Goal: Task Accomplishment & Management: Use online tool/utility

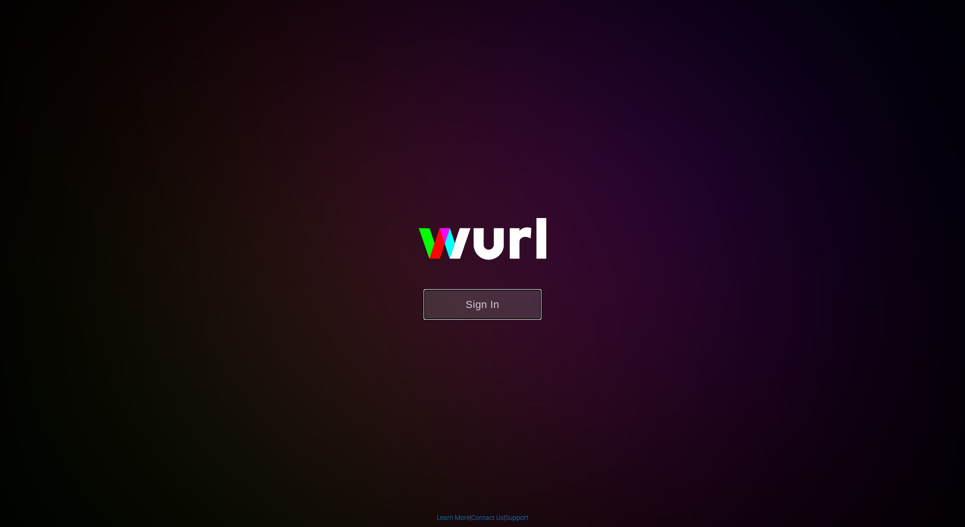
click at [454, 303] on button "Sign In" at bounding box center [483, 304] width 118 height 31
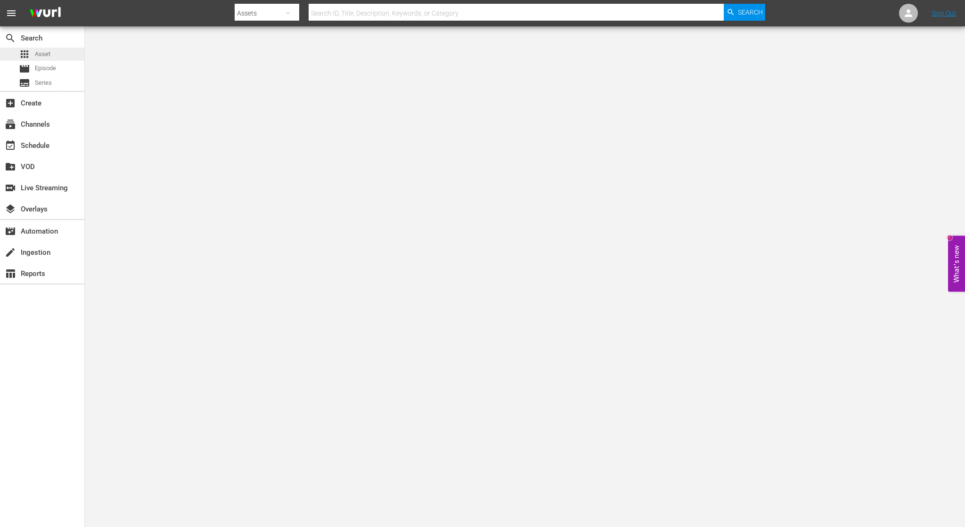
click at [39, 52] on span "Asset" at bounding box center [43, 53] width 16 height 9
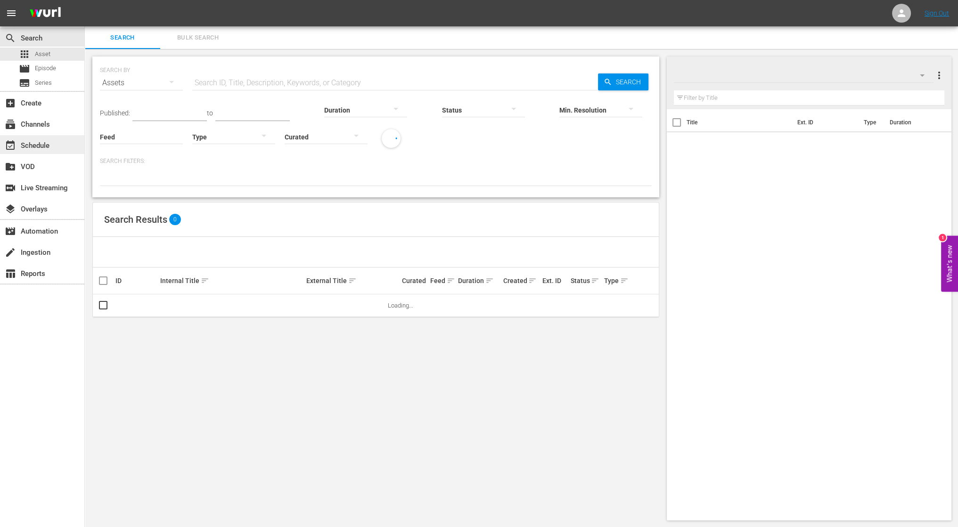
click at [27, 148] on div "event_available Schedule" at bounding box center [26, 144] width 53 height 8
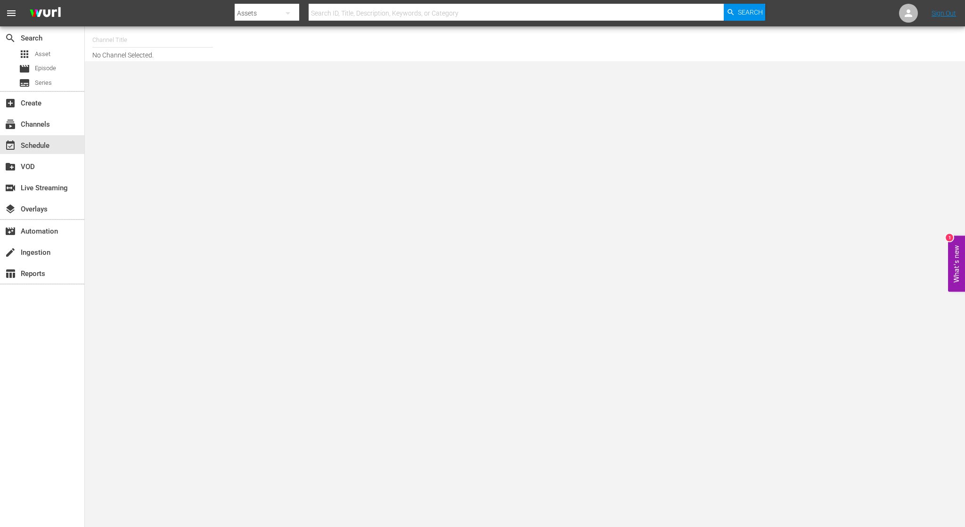
click at [193, 41] on input "text" at bounding box center [152, 40] width 121 height 23
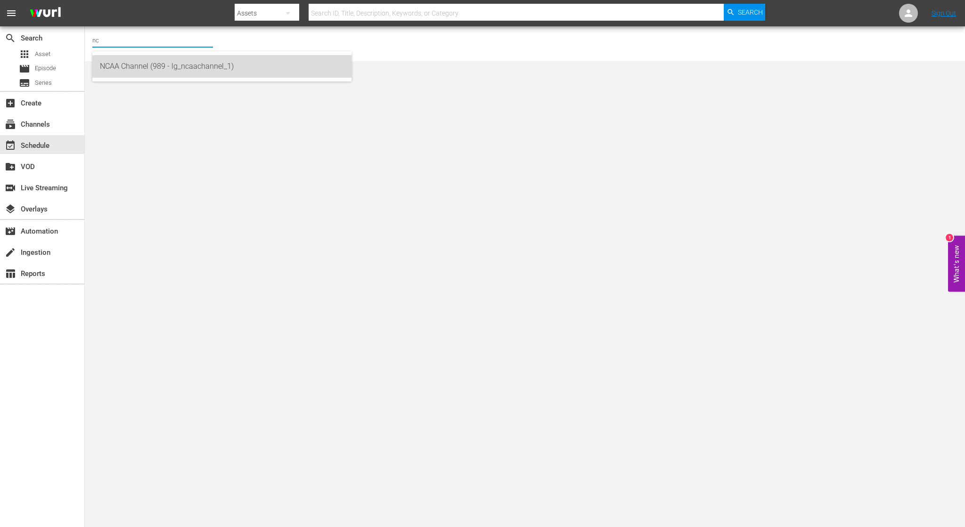
click at [172, 69] on div "NCAA Channel (989 - lg_ncaachannel_1)" at bounding box center [222, 66] width 244 height 23
type input "NCAA Channel (989 - lg_ncaachannel_1)"
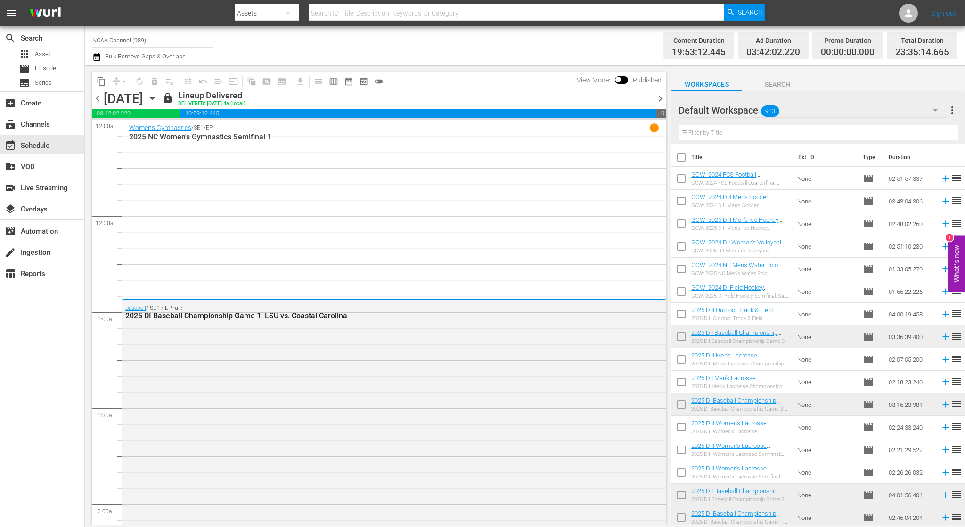
click at [658, 99] on span "chevron_right" at bounding box center [661, 99] width 12 height 12
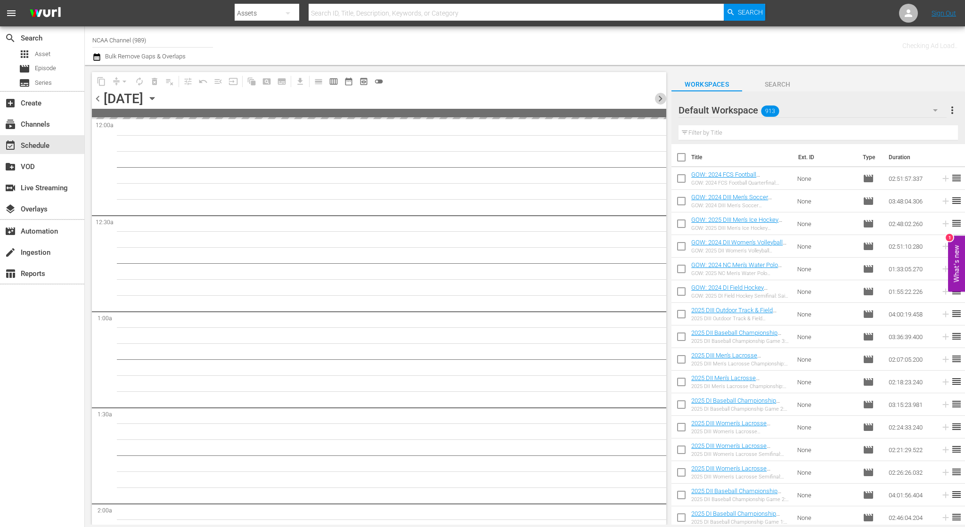
click at [658, 99] on span "chevron_right" at bounding box center [661, 99] width 12 height 12
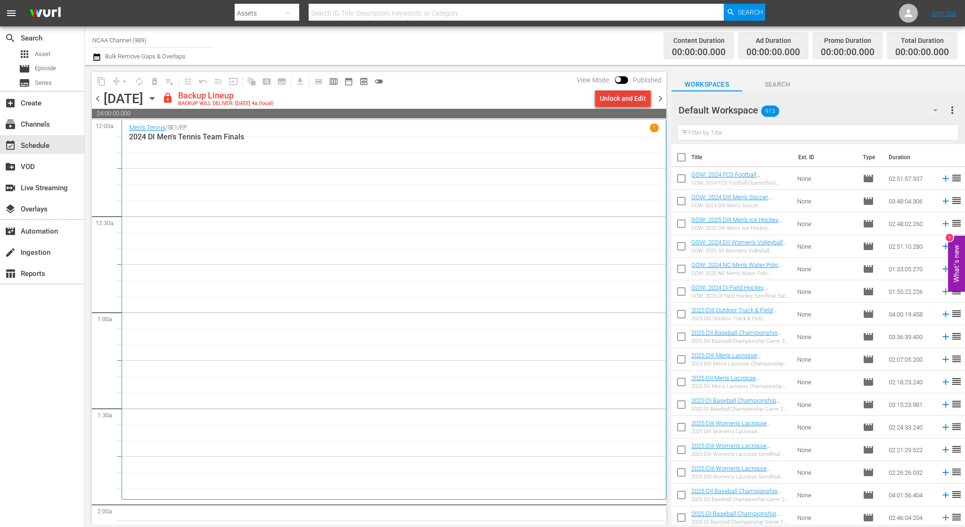
click at [620, 94] on div "Unlock and Edit" at bounding box center [623, 98] width 46 height 17
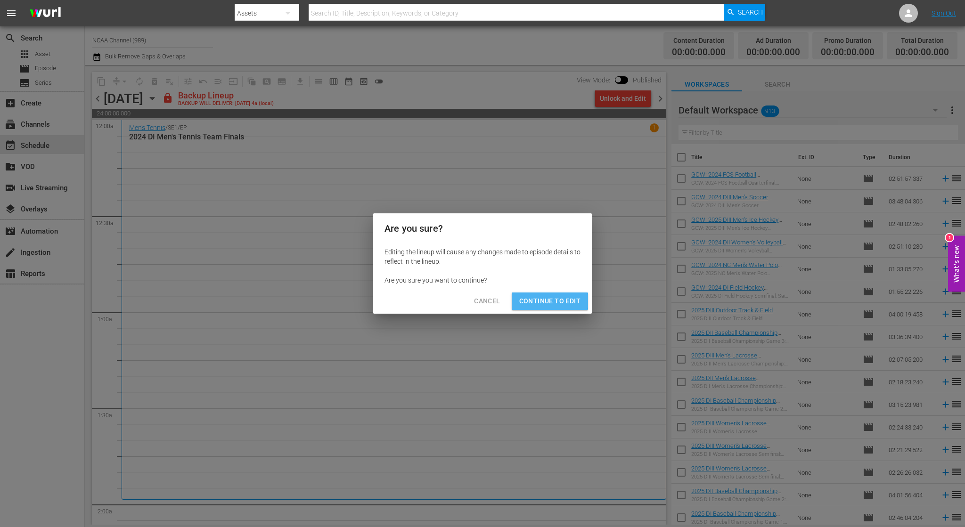
click at [547, 301] on span "Continue to Edit" at bounding box center [549, 301] width 61 height 12
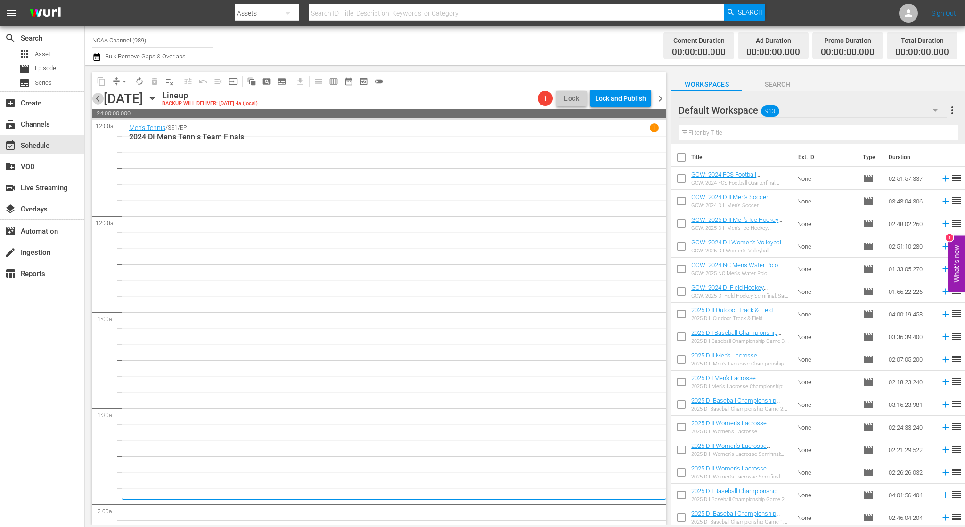
click at [98, 99] on span "chevron_left" at bounding box center [98, 99] width 12 height 12
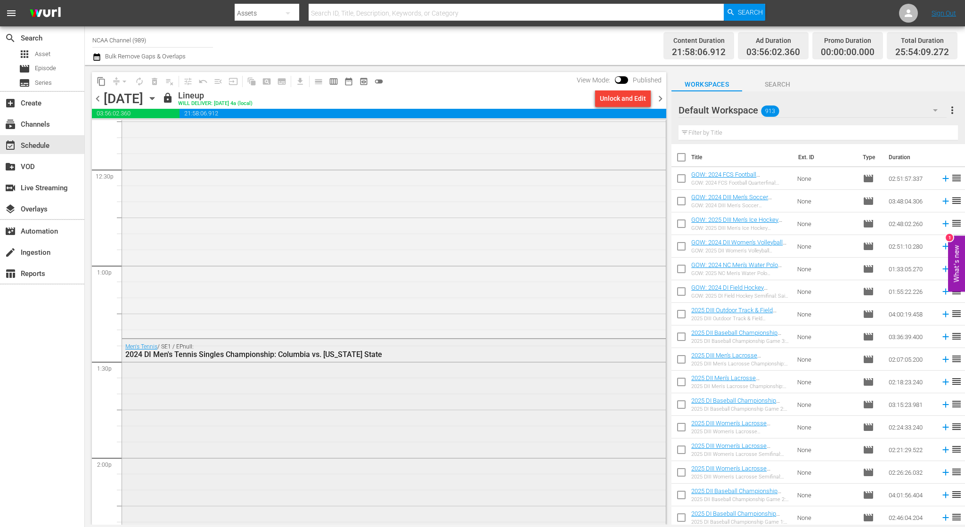
scroll to position [2639, 0]
click at [659, 95] on span "chevron_right" at bounding box center [661, 99] width 12 height 12
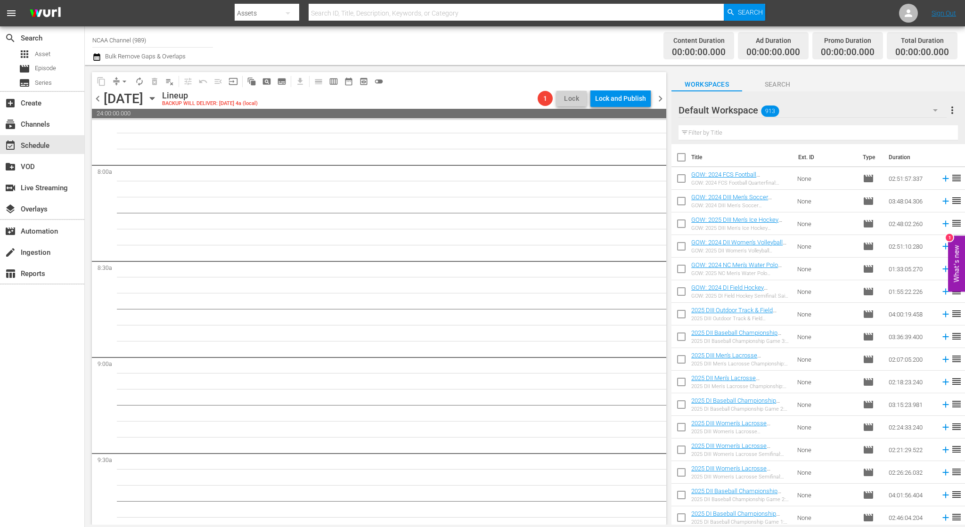
scroll to position [1163, 0]
click at [660, 98] on span "chevron_right" at bounding box center [661, 99] width 12 height 12
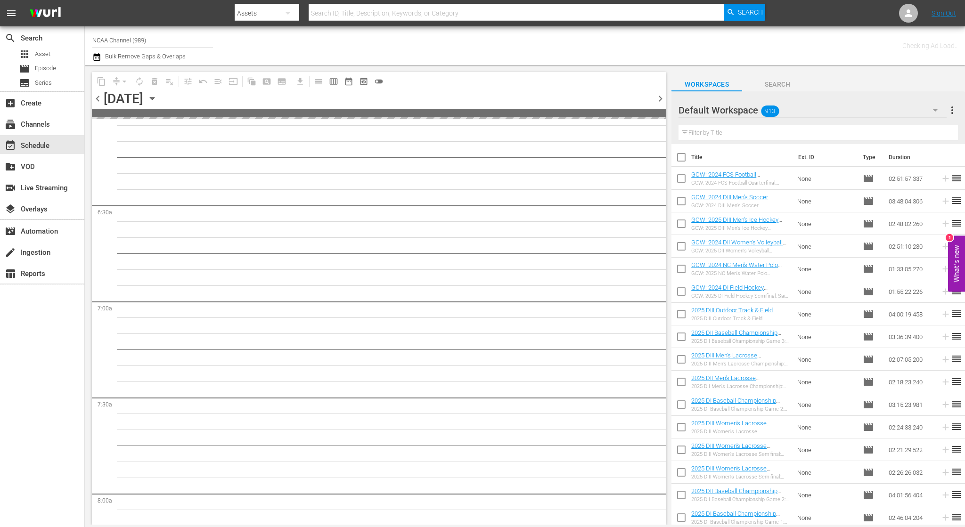
scroll to position [1180, 0]
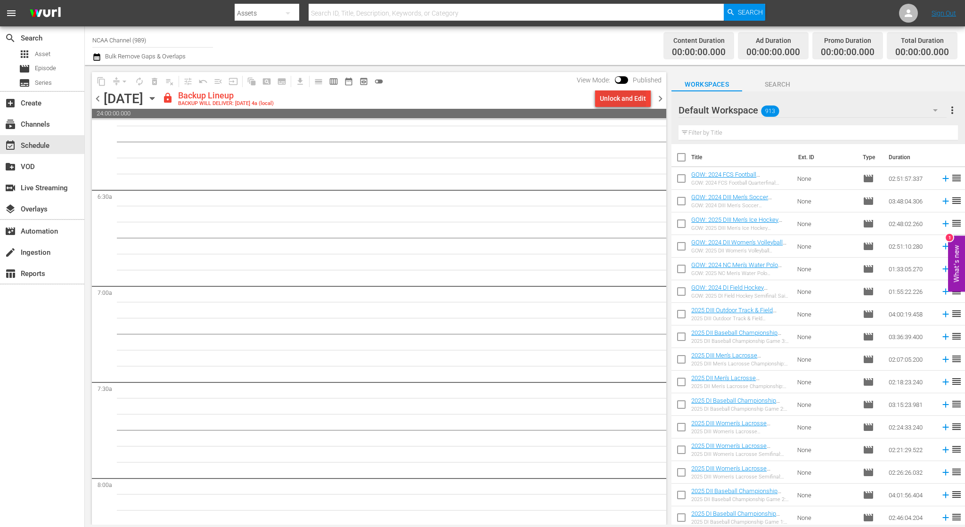
click at [631, 97] on div "Unlock and Edit" at bounding box center [623, 98] width 46 height 17
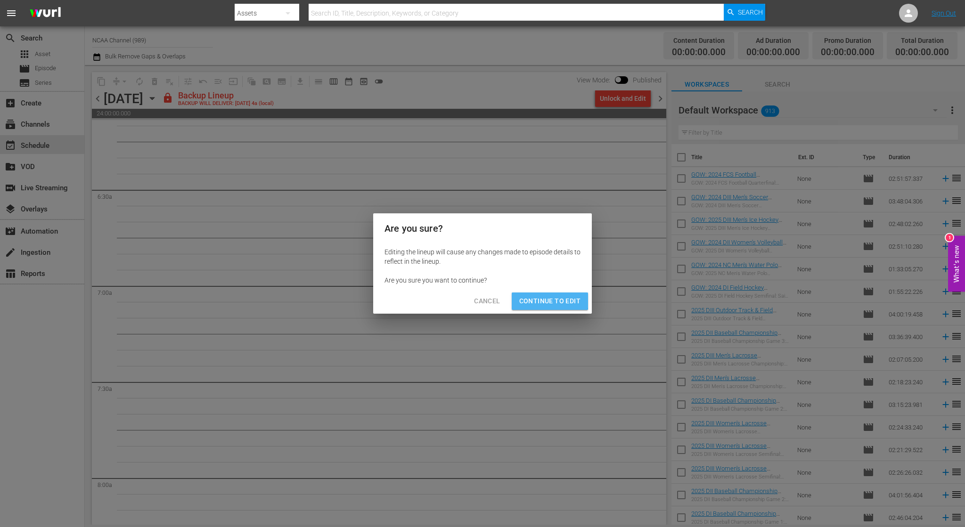
click at [550, 299] on span "Continue to Edit" at bounding box center [549, 301] width 61 height 12
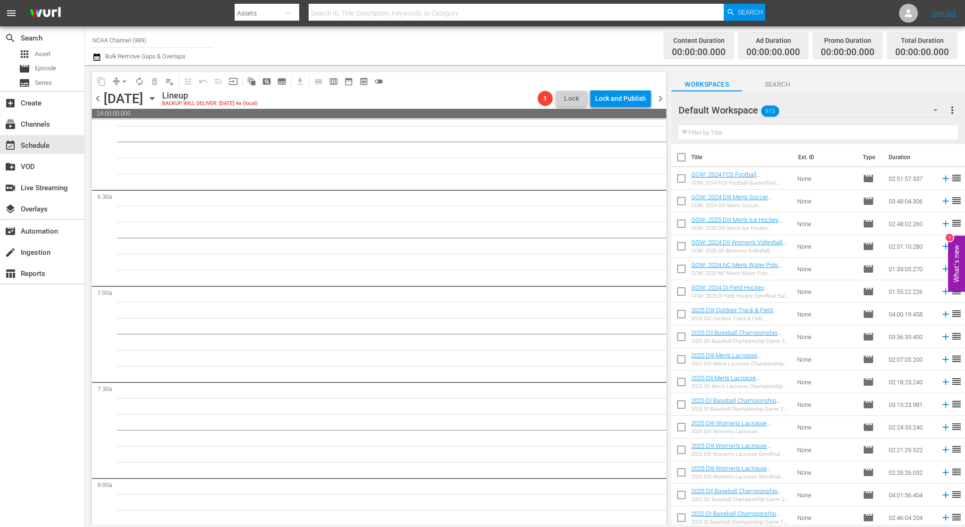
scroll to position [0, 0]
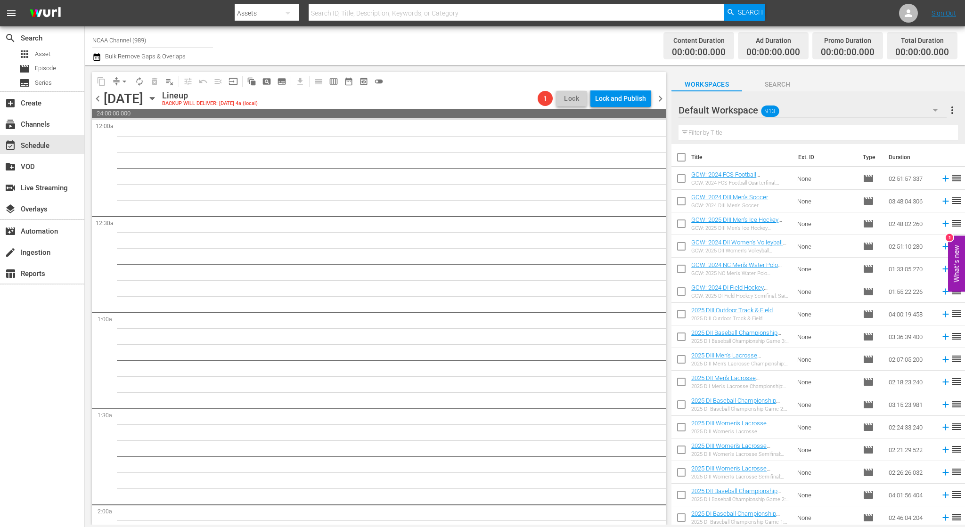
click at [104, 101] on div "[DATE]" at bounding box center [124, 99] width 40 height 16
click at [98, 100] on span "chevron_left" at bounding box center [98, 99] width 12 height 12
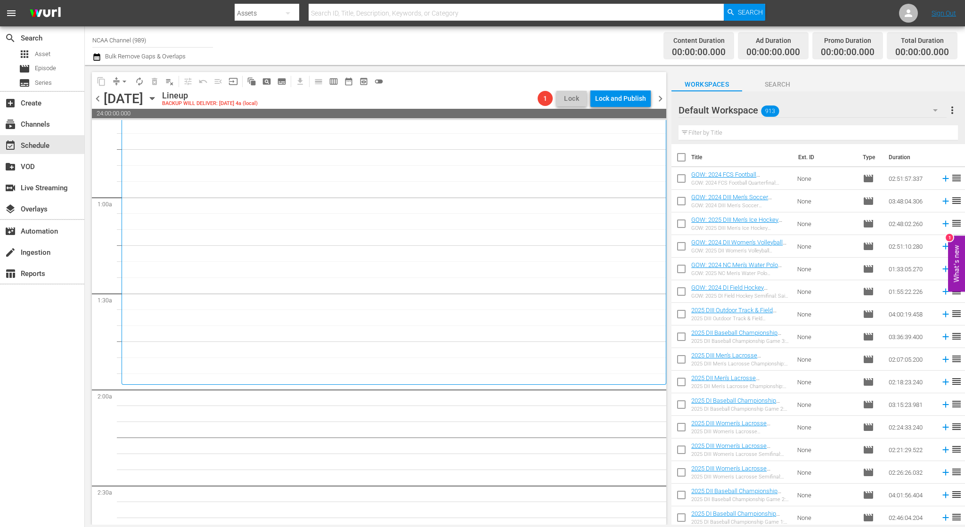
scroll to position [188, 0]
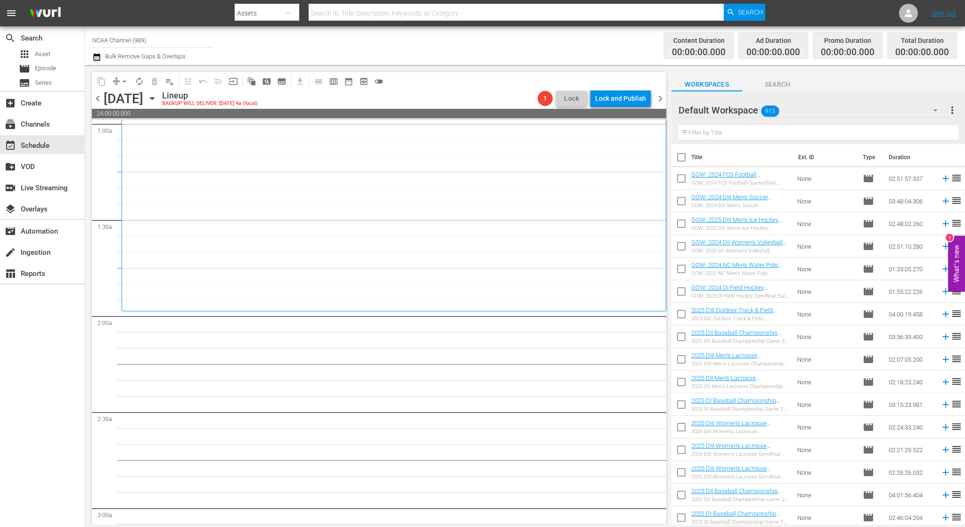
click at [782, 135] on input "text" at bounding box center [818, 132] width 279 height 15
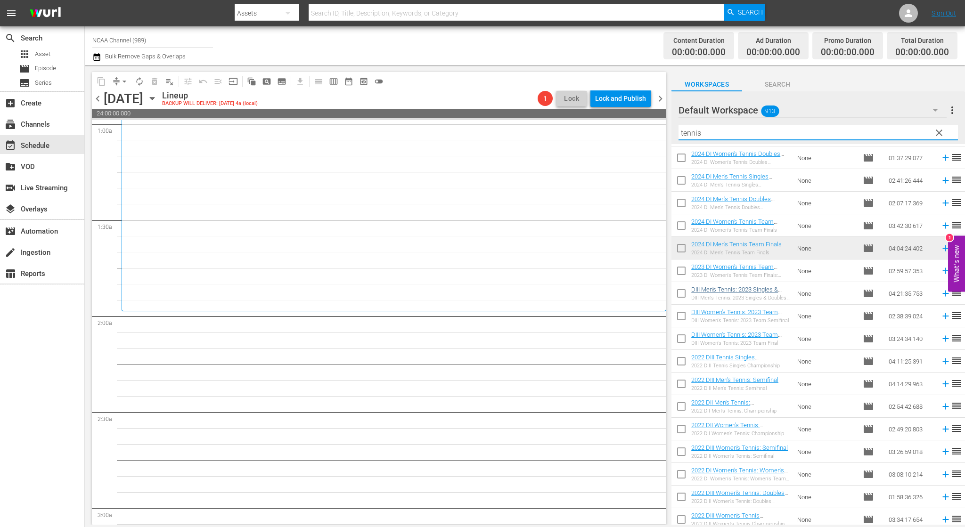
scroll to position [296, 0]
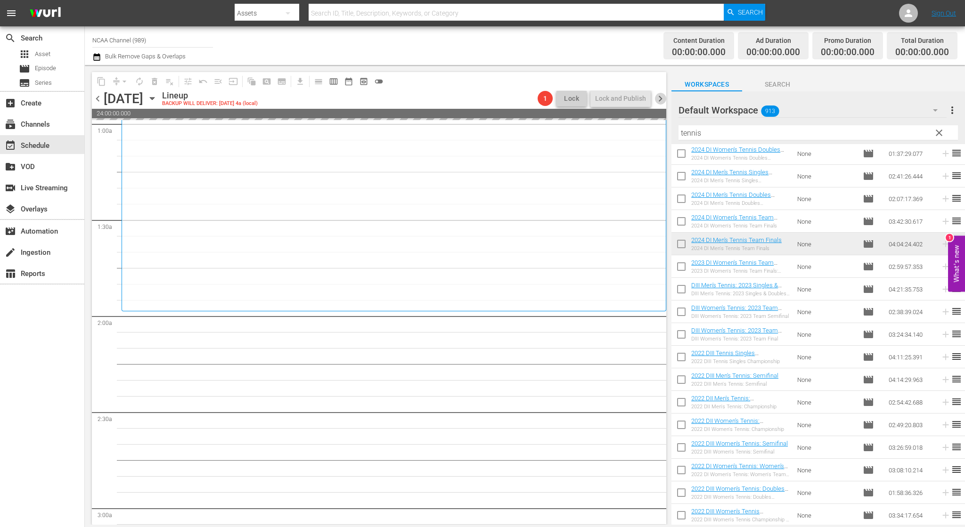
click at [659, 94] on span "chevron_right" at bounding box center [661, 99] width 12 height 12
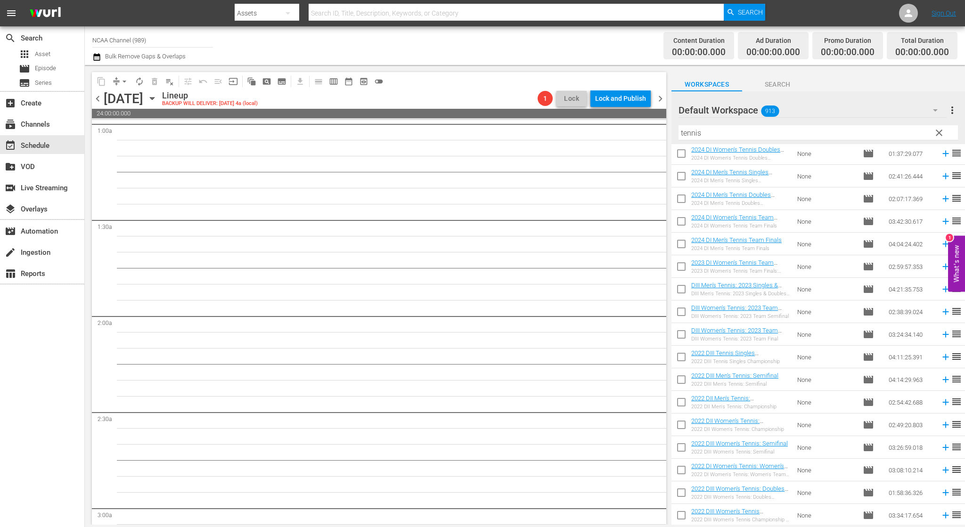
click at [97, 99] on span "chevron_left" at bounding box center [98, 99] width 12 height 12
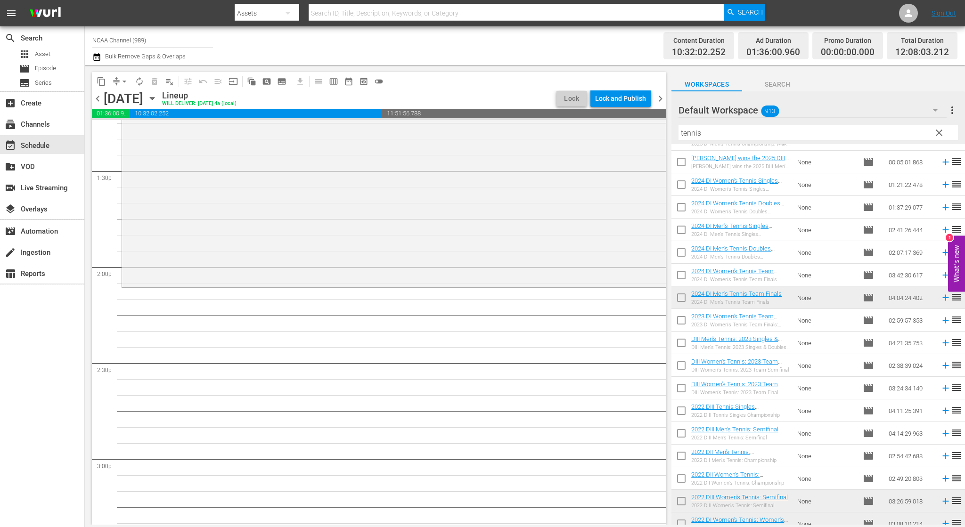
scroll to position [188, 0]
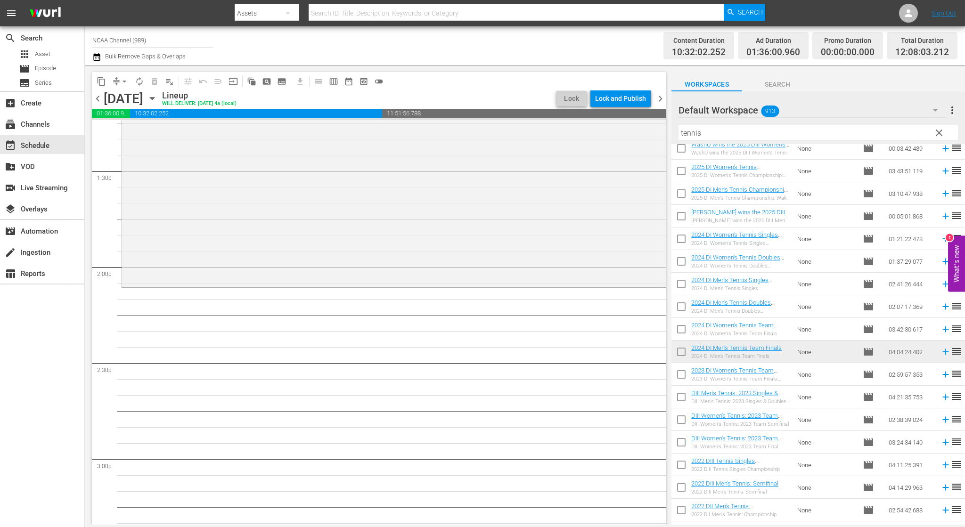
drag, startPoint x: 277, startPoint y: 280, endPoint x: 221, endPoint y: 520, distance: 245.7
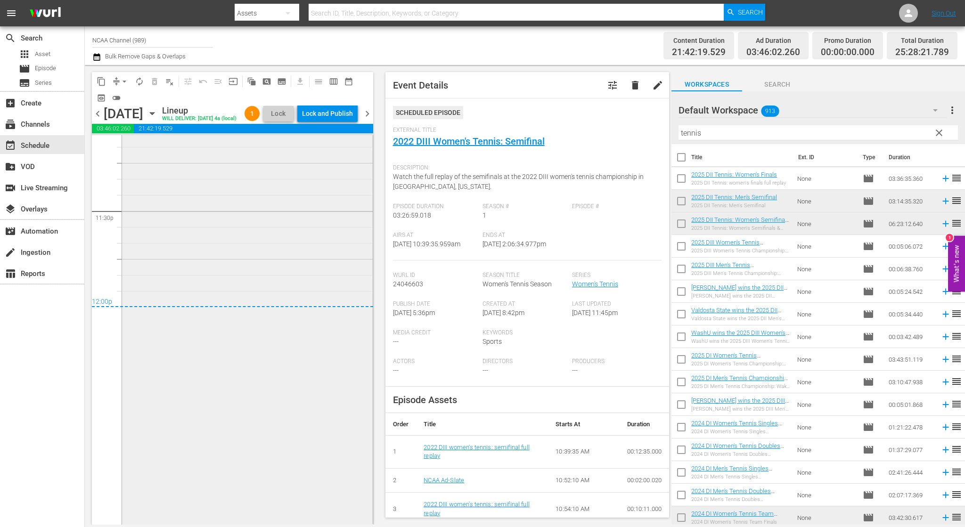
scroll to position [4383, 0]
click at [372, 120] on span "chevron_right" at bounding box center [367, 114] width 12 height 12
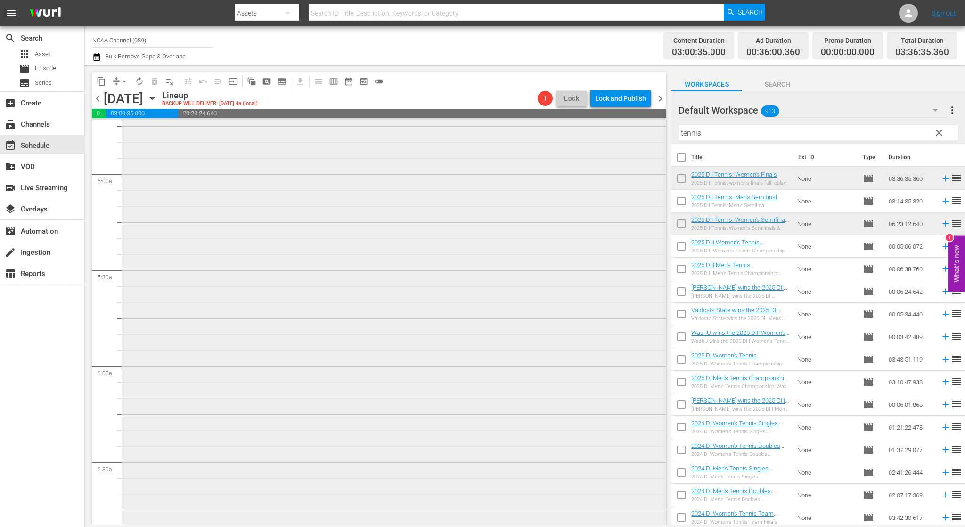
scroll to position [1131, 0]
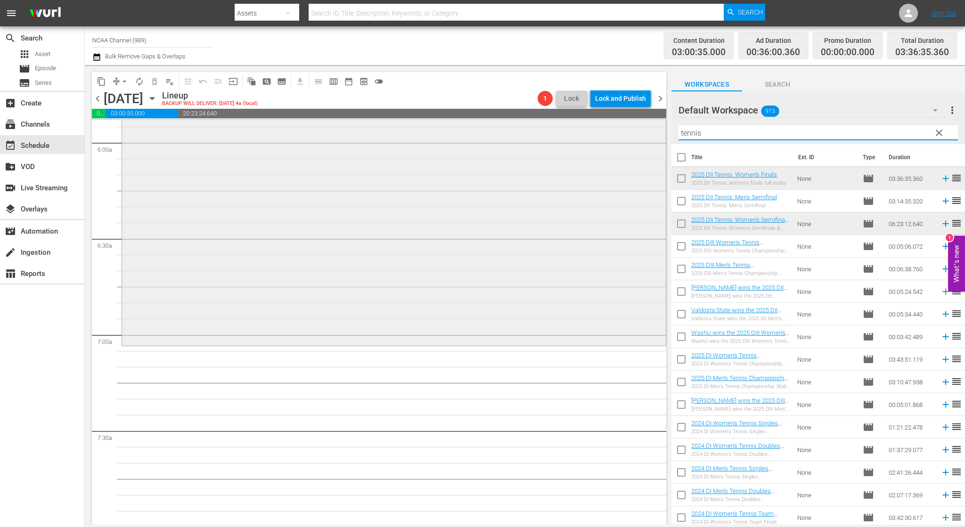
drag, startPoint x: 728, startPoint y: 137, endPoint x: 520, endPoint y: 131, distance: 207.5
click at [524, 131] on div "content_copy compress arrow_drop_down autorenew_outlined delete_forever_outline…" at bounding box center [525, 295] width 880 height 460
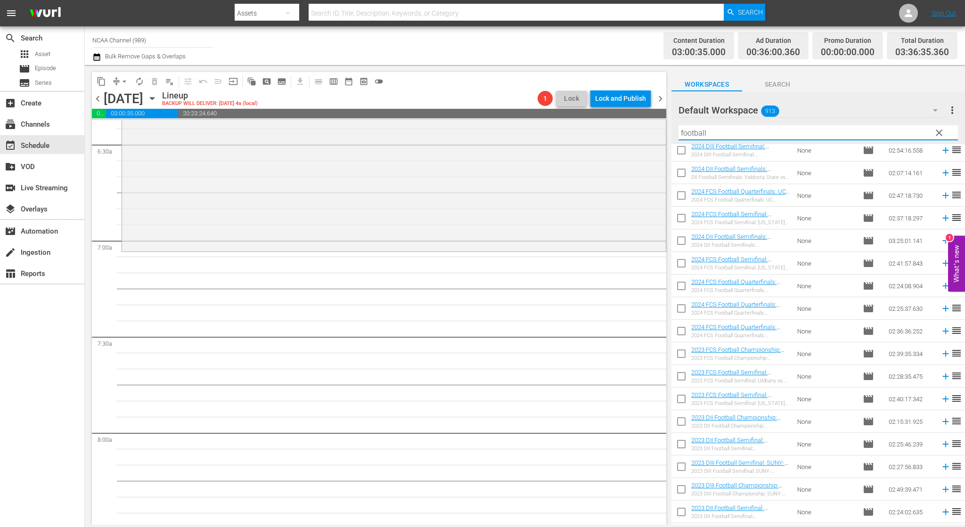
scroll to position [188, 0]
type input "football"
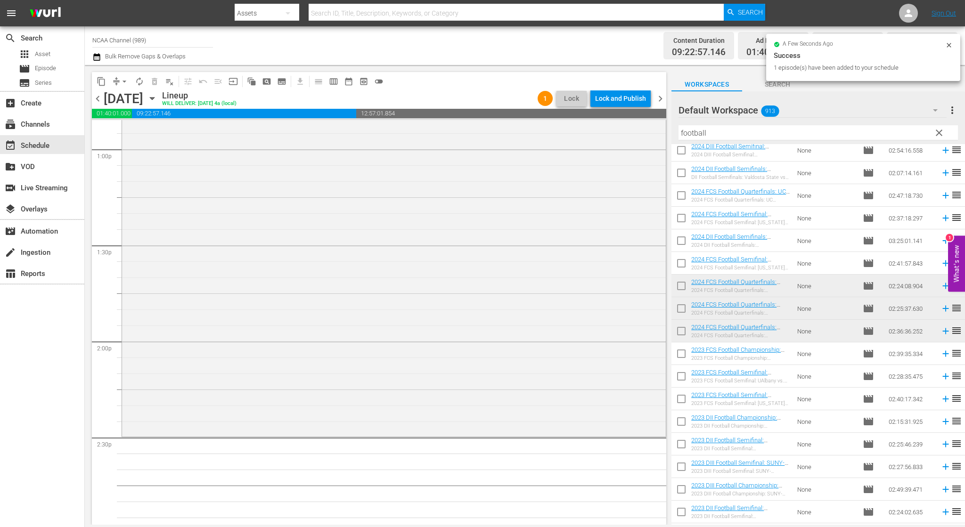
scroll to position [2498, 0]
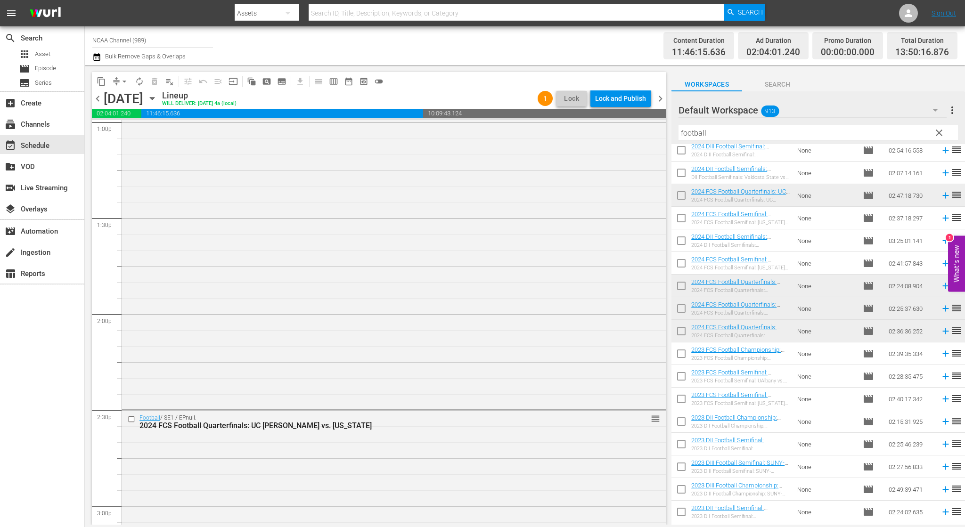
click at [26, 419] on div "search Search apps Asset movie Episode subtitles Series add_box Create subscrip…" at bounding box center [42, 289] width 85 height 527
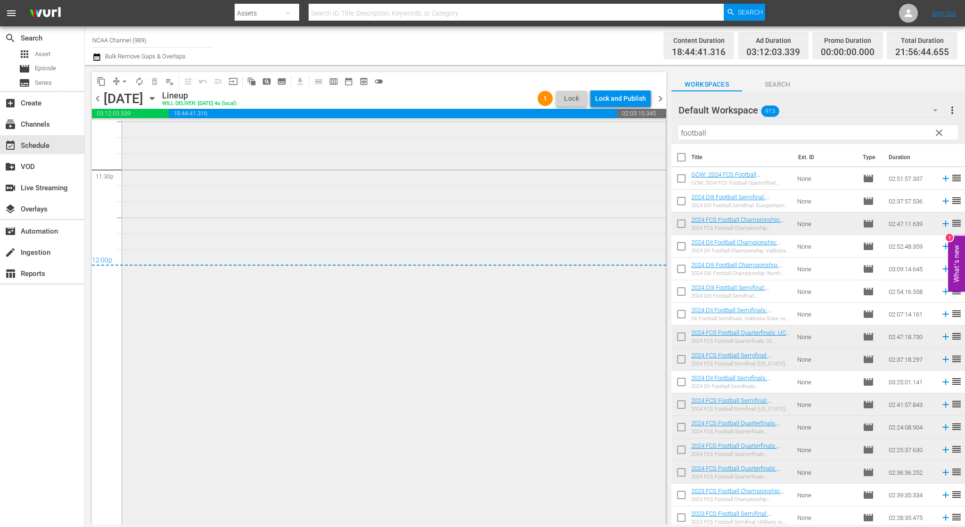
scroll to position [4477, 0]
click at [516, 189] on div "Football / SE1 / EPnull: 2024 FCS Football Championship: [US_STATE] State vs. […" at bounding box center [394, 256] width 544 height 533
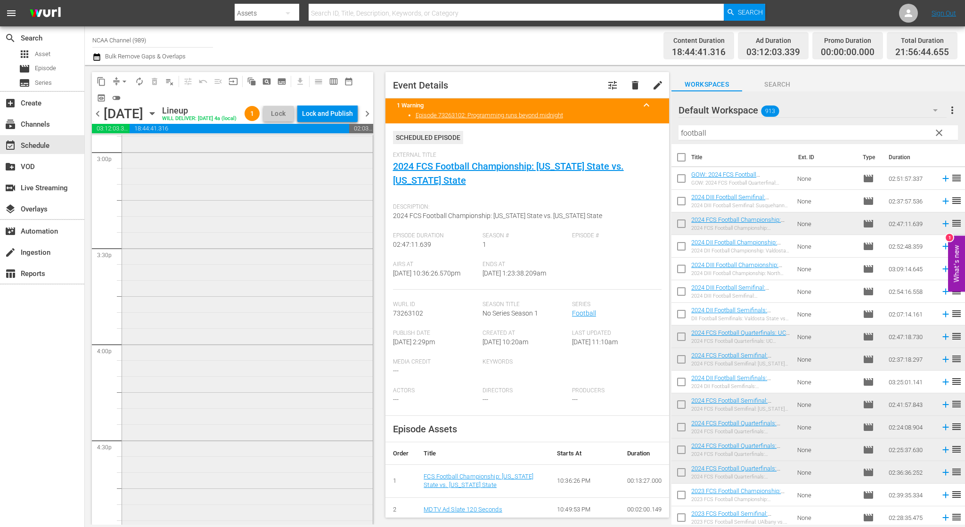
scroll to position [2811, 0]
click at [96, 120] on span "chevron_left" at bounding box center [98, 114] width 12 height 12
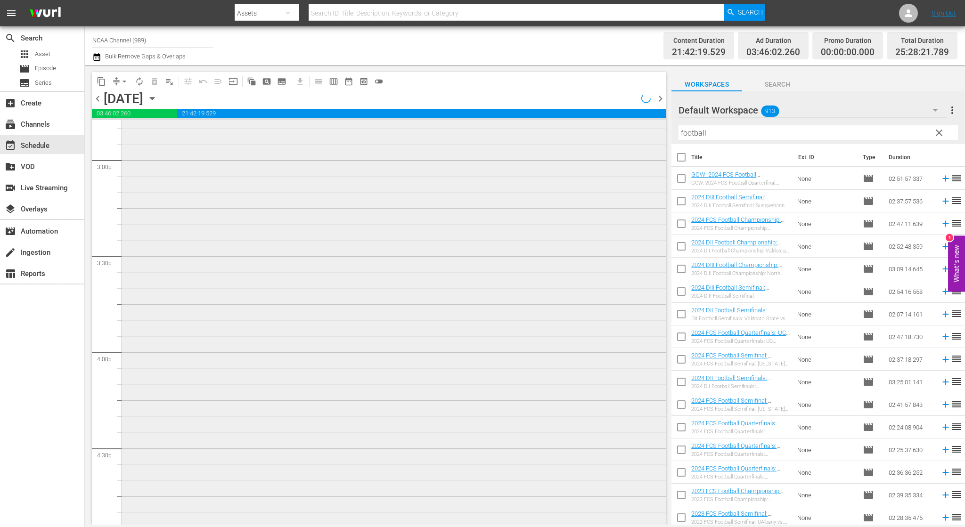
scroll to position [2779, 0]
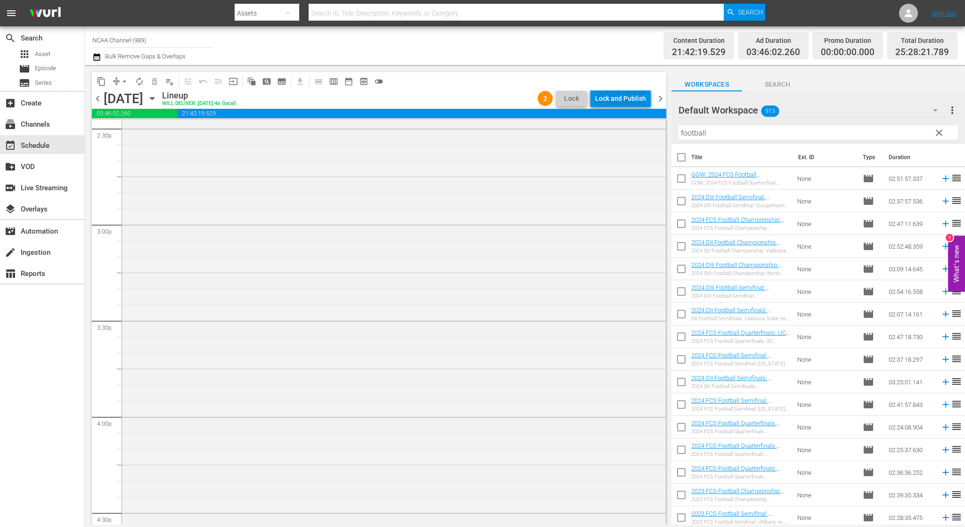
click at [631, 94] on div "Lock and Publish" at bounding box center [620, 98] width 51 height 17
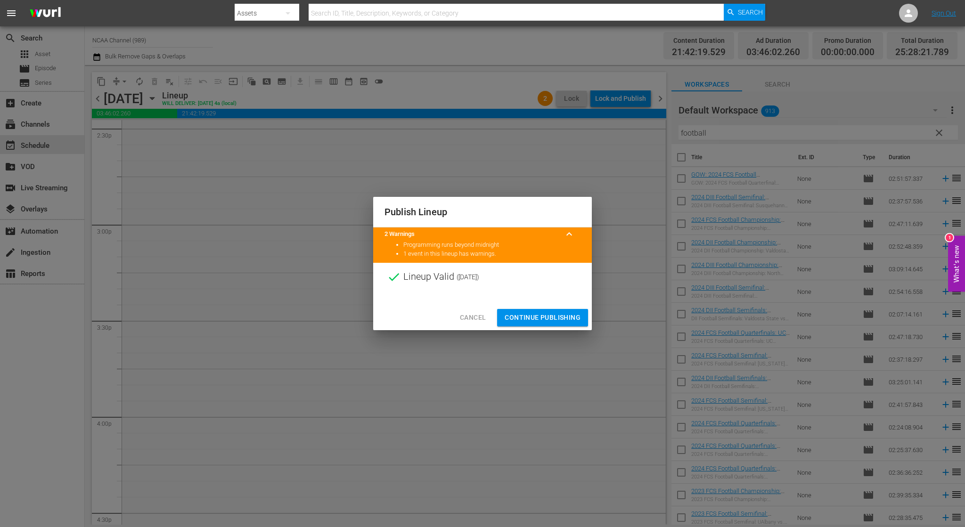
click at [510, 313] on span "Continue Publishing" at bounding box center [543, 318] width 76 height 12
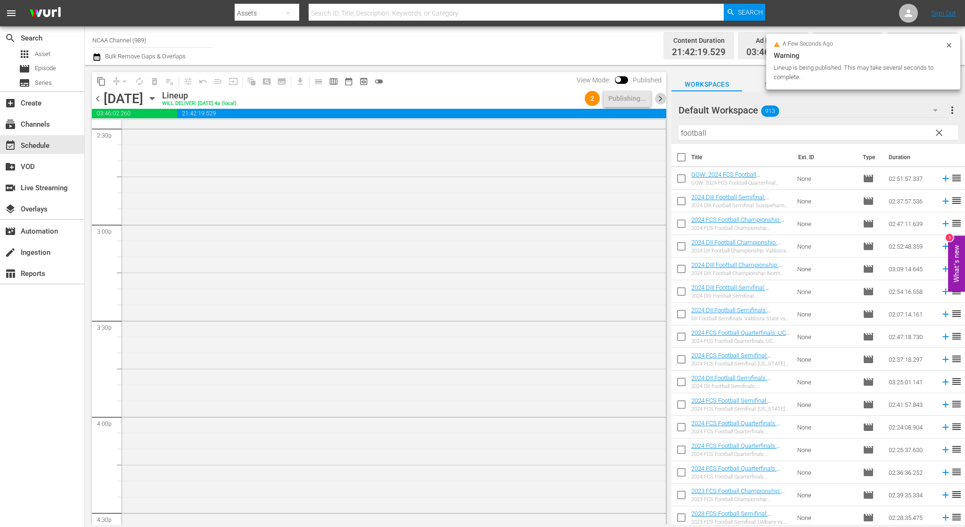
click at [659, 99] on span "chevron_right" at bounding box center [661, 99] width 12 height 12
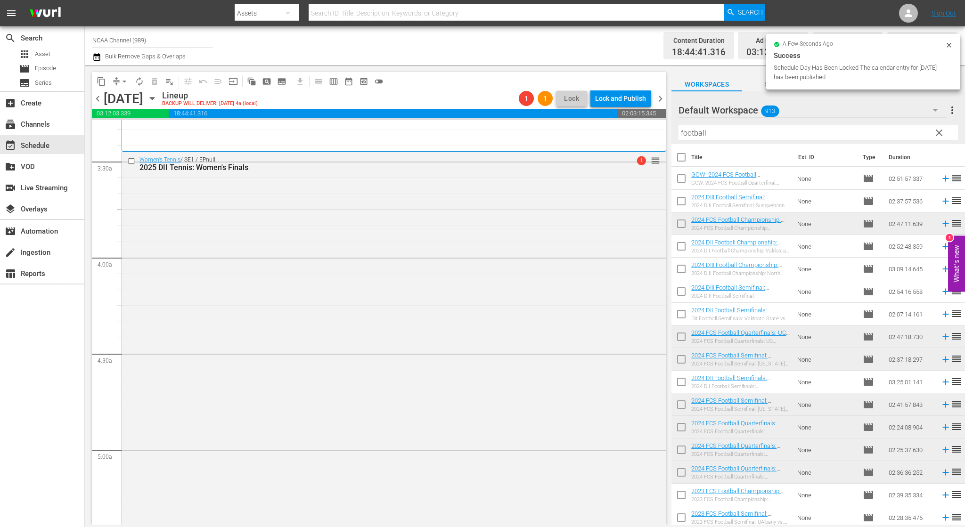
scroll to position [627, 0]
click at [499, 194] on div "Women's Tennis / SE1 / EPnull: 2025 DII Tennis: Women's Finals 1 reorder" at bounding box center [394, 501] width 544 height 691
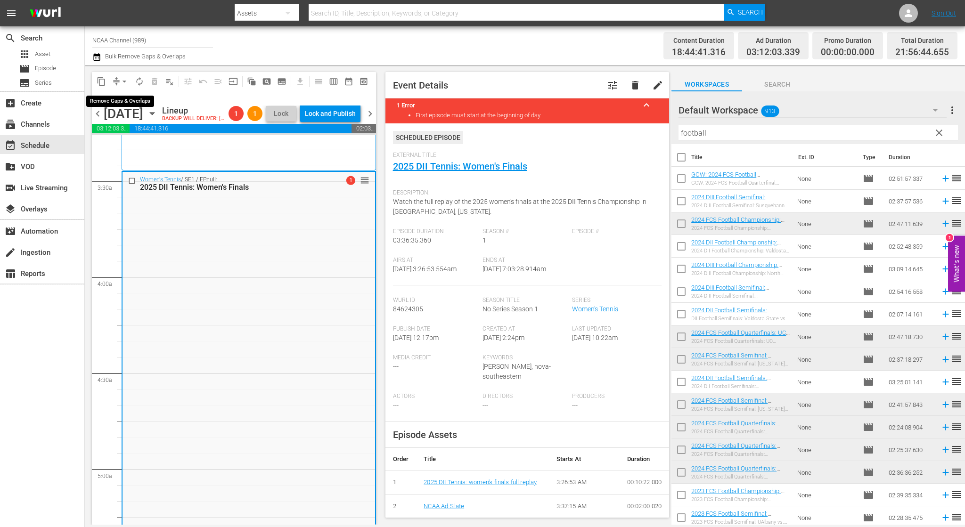
click at [121, 75] on button "arrow_drop_down" at bounding box center [124, 81] width 15 height 15
click at [145, 130] on li "Align to End of Previous Day" at bounding box center [124, 132] width 99 height 16
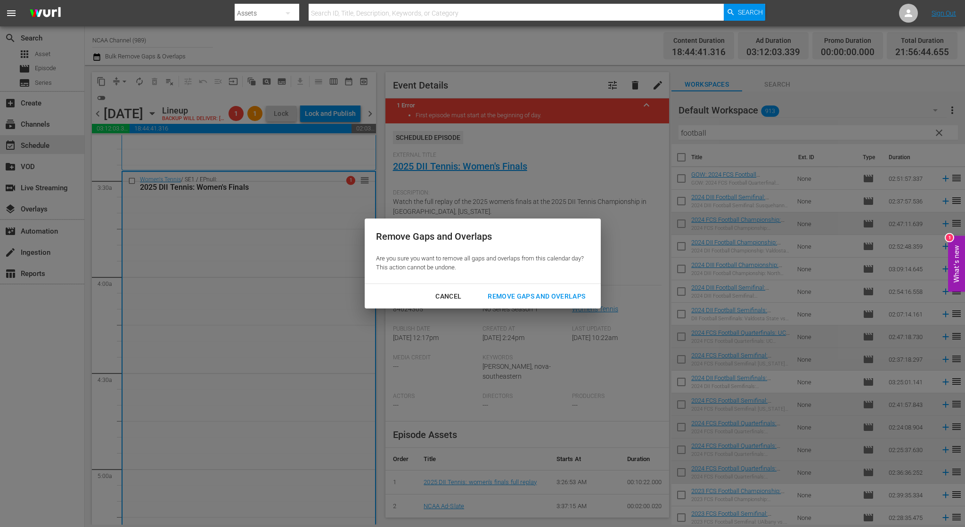
click at [544, 297] on div "Remove Gaps and Overlaps" at bounding box center [536, 297] width 113 height 12
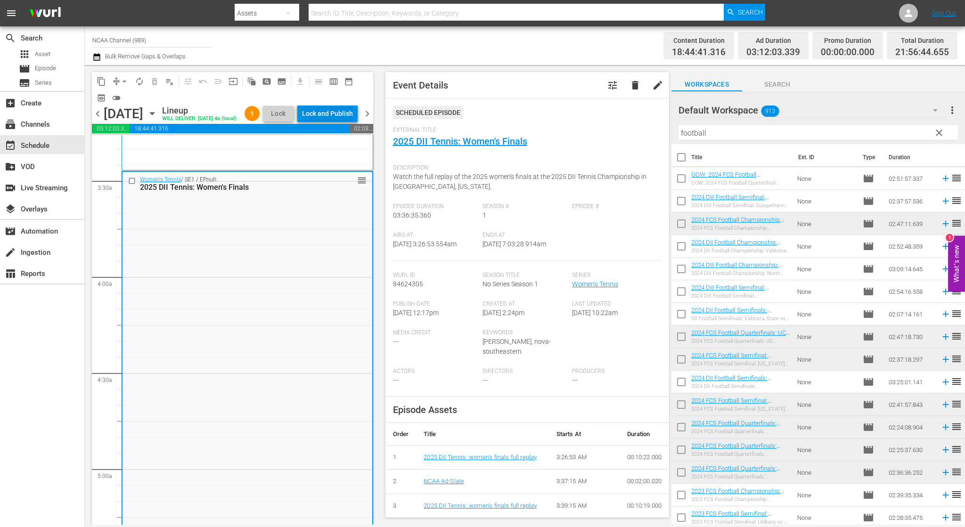
click at [339, 114] on div "Lock and Publish" at bounding box center [327, 113] width 51 height 17
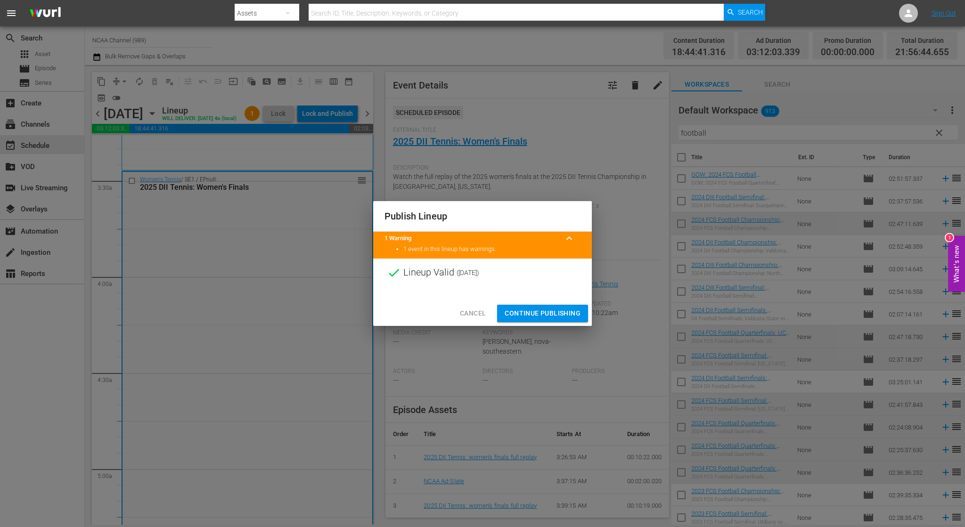
click at [523, 312] on span "Continue Publishing" at bounding box center [543, 314] width 76 height 12
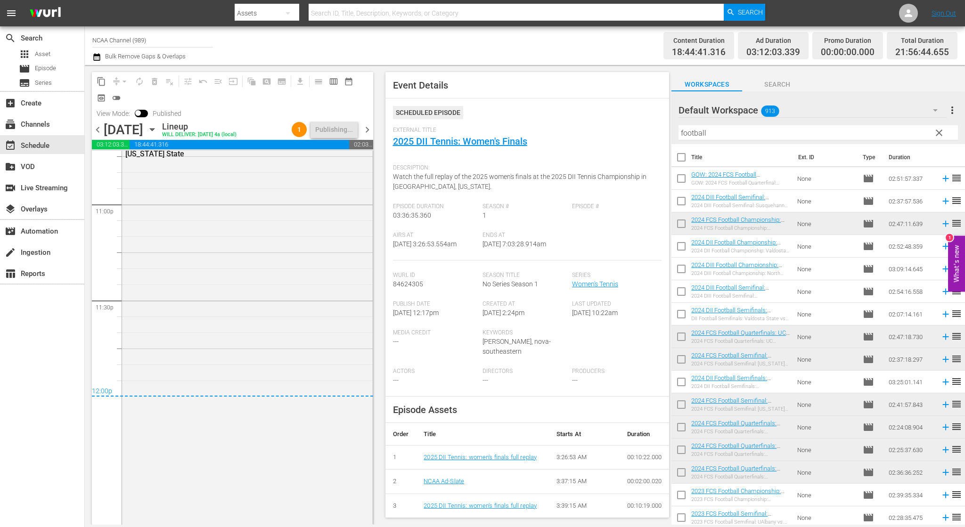
scroll to position [4508, 0]
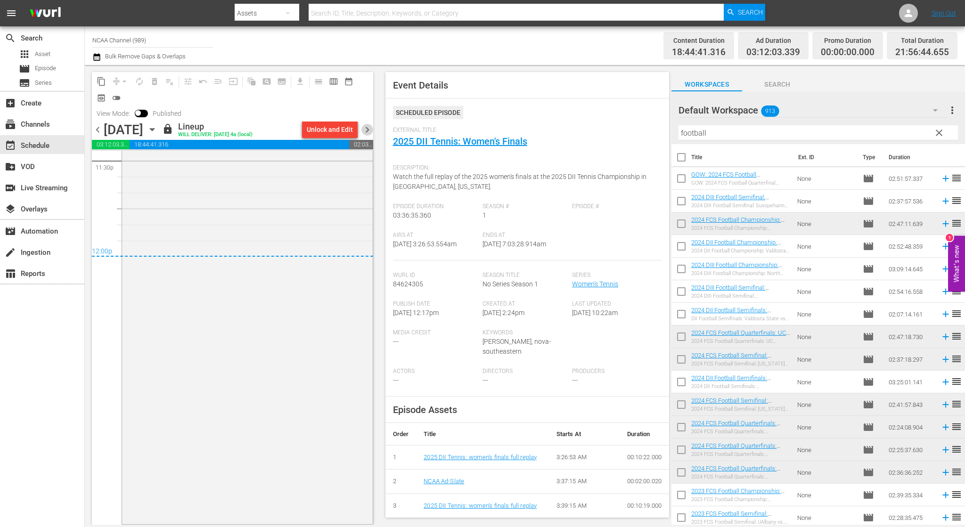
click at [363, 129] on span "chevron_right" at bounding box center [367, 130] width 12 height 12
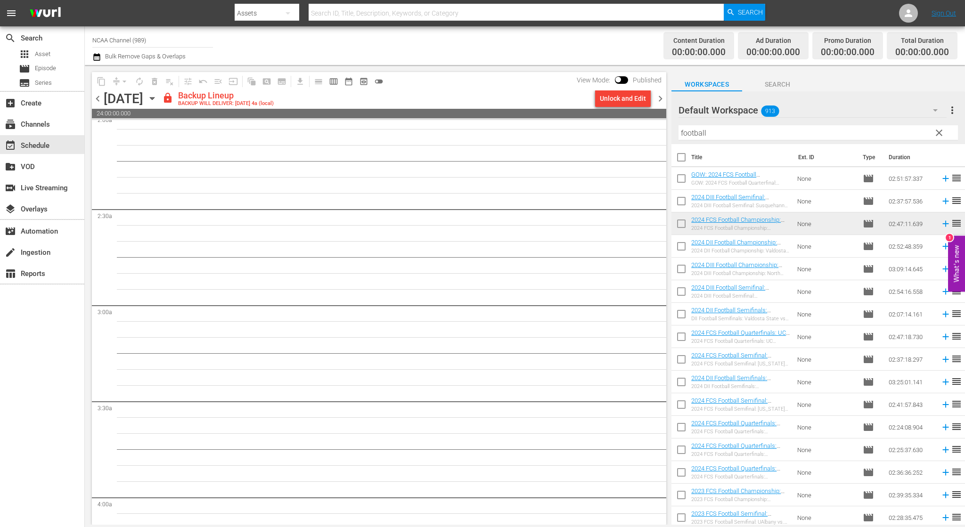
scroll to position [424, 0]
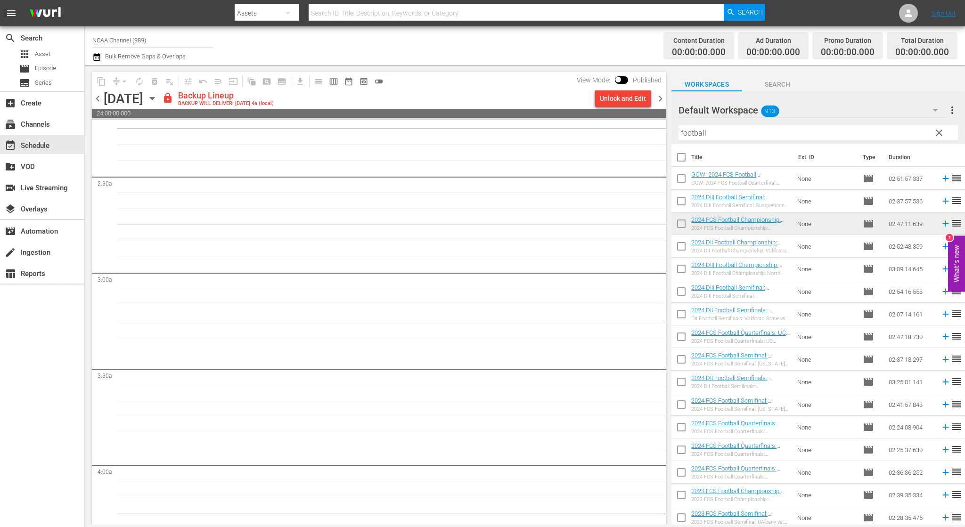
click at [860, 98] on div "Default Workspace 913" at bounding box center [813, 110] width 268 height 26
click at [860, 98] on div "NCAA (0) Default Workspace (913)" at bounding box center [482, 263] width 965 height 527
